Goal: Use online tool/utility: Utilize a website feature to perform a specific function

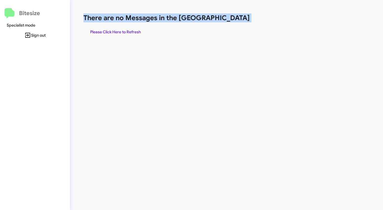
click at [120, 30] on span "Please Click Here to Refresh" at bounding box center [115, 32] width 51 height 10
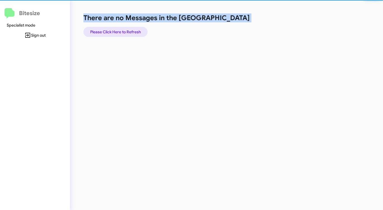
click at [120, 30] on span "Please Click Here to Refresh" at bounding box center [115, 32] width 51 height 10
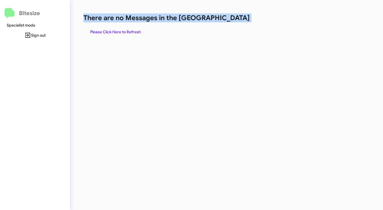
click at [120, 30] on span "Please Click Here to Refresh" at bounding box center [115, 32] width 51 height 10
click at [120, 29] on span "Please Click Here to Refresh" at bounding box center [115, 32] width 51 height 10
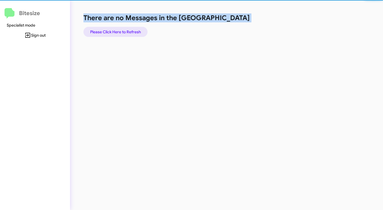
click at [120, 29] on span "Please Click Here to Refresh" at bounding box center [115, 32] width 51 height 10
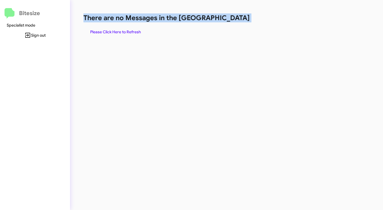
click at [119, 29] on span "Please Click Here to Refresh" at bounding box center [115, 32] width 51 height 10
click at [119, 31] on span "Please Click Here to Refresh" at bounding box center [115, 32] width 51 height 10
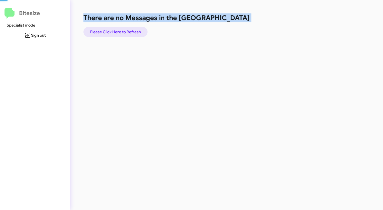
click at [119, 31] on span "Please Click Here to Refresh" at bounding box center [115, 32] width 51 height 10
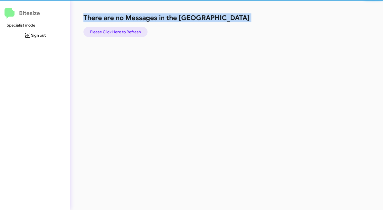
click at [119, 31] on span "Please Click Here to Refresh" at bounding box center [115, 32] width 51 height 10
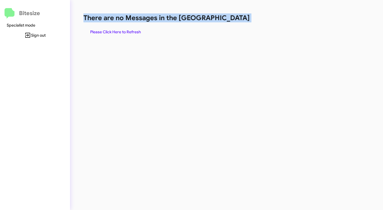
click at [123, 31] on span "Please Click Here to Refresh" at bounding box center [115, 32] width 51 height 10
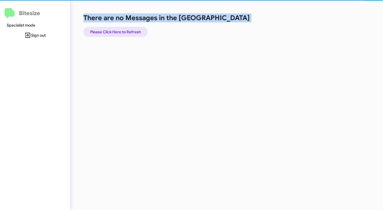
click at [123, 31] on span "Please Click Here to Refresh" at bounding box center [115, 32] width 51 height 10
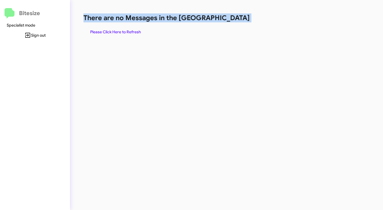
click at [123, 31] on span "Please Click Here to Refresh" at bounding box center [115, 32] width 51 height 10
click at [123, 30] on span "Please Click Here to Refresh" at bounding box center [115, 32] width 51 height 10
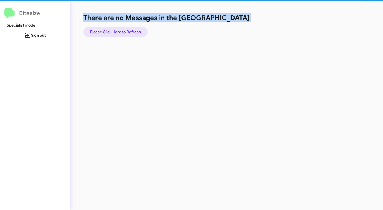
click at [123, 31] on span "Please Click Here to Refresh" at bounding box center [115, 32] width 51 height 10
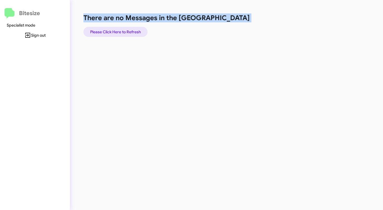
click at [122, 33] on span "Please Click Here to Refresh" at bounding box center [115, 32] width 51 height 10
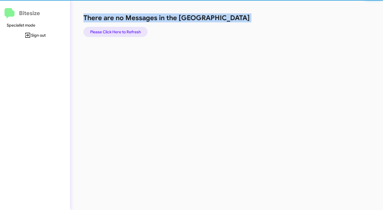
click at [122, 33] on span "Please Click Here to Refresh" at bounding box center [115, 32] width 51 height 10
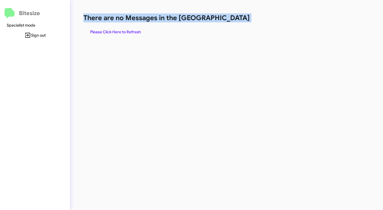
click at [122, 33] on span "Please Click Here to Refresh" at bounding box center [115, 32] width 51 height 10
click at [122, 32] on span "Please Click Here to Refresh" at bounding box center [115, 32] width 51 height 10
click at [122, 33] on span "Please Click Here to Refresh" at bounding box center [115, 32] width 51 height 10
